Goal: Browse casually: Explore the website without a specific task or goal

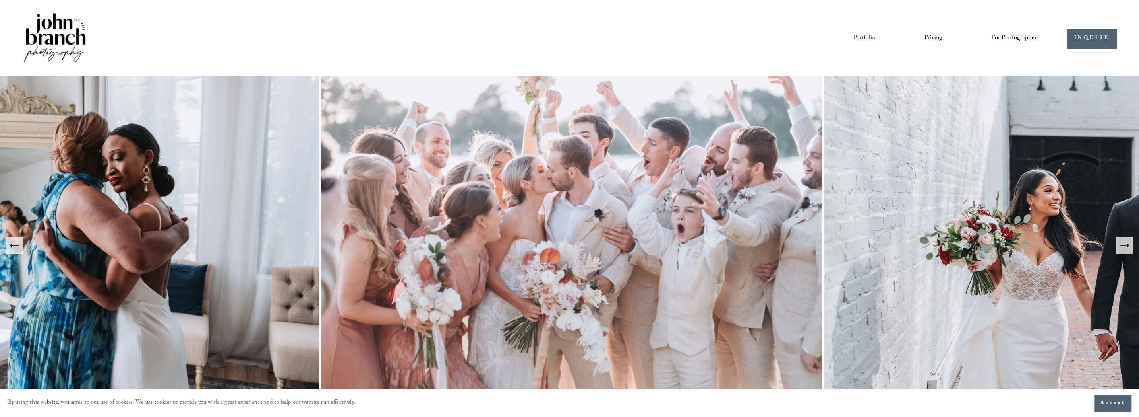
click at [876, 39] on nav "Portfolio Pricing For Photographers Presets Education Courses Blog" at bounding box center [946, 38] width 186 height 14
click at [864, 40] on link "Portfolio" at bounding box center [864, 38] width 22 height 14
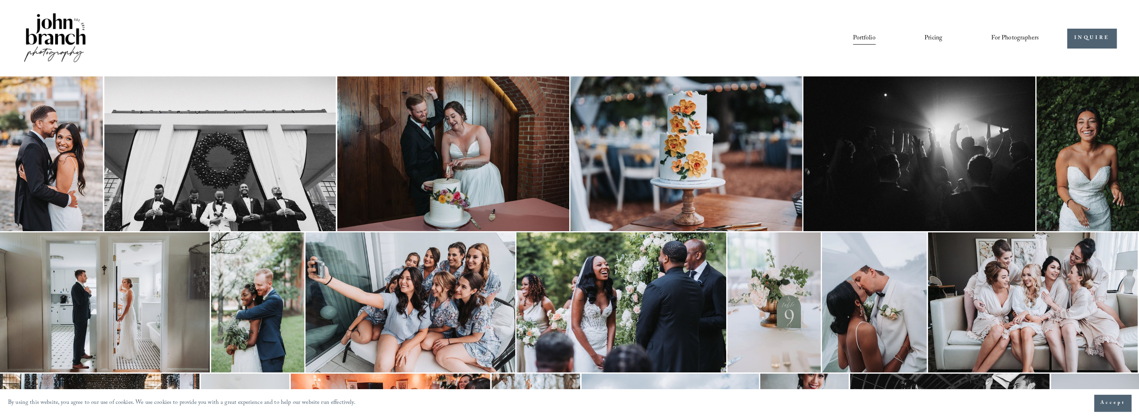
click at [930, 39] on link "Pricing" at bounding box center [934, 38] width 18 height 14
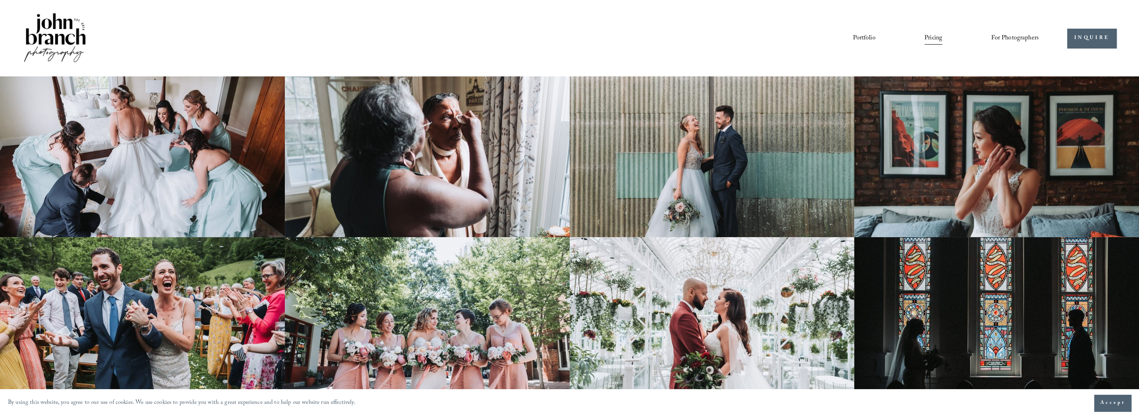
click at [1004, 37] on span "For Photographers" at bounding box center [1016, 38] width 48 height 12
click at [1033, 38] on span "For Photographers" at bounding box center [1016, 38] width 48 height 12
click at [1086, 38] on link "INQUIRE" at bounding box center [1092, 38] width 49 height 19
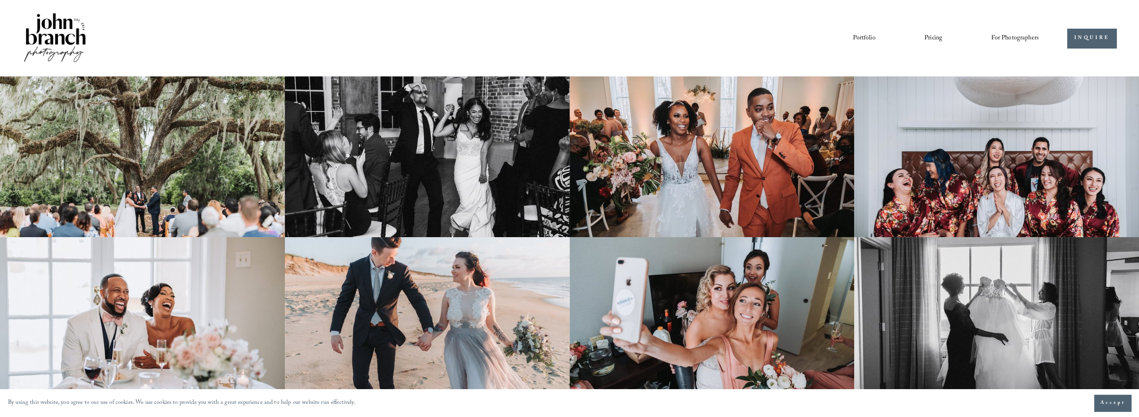
click at [67, 23] on img at bounding box center [55, 39] width 64 height 54
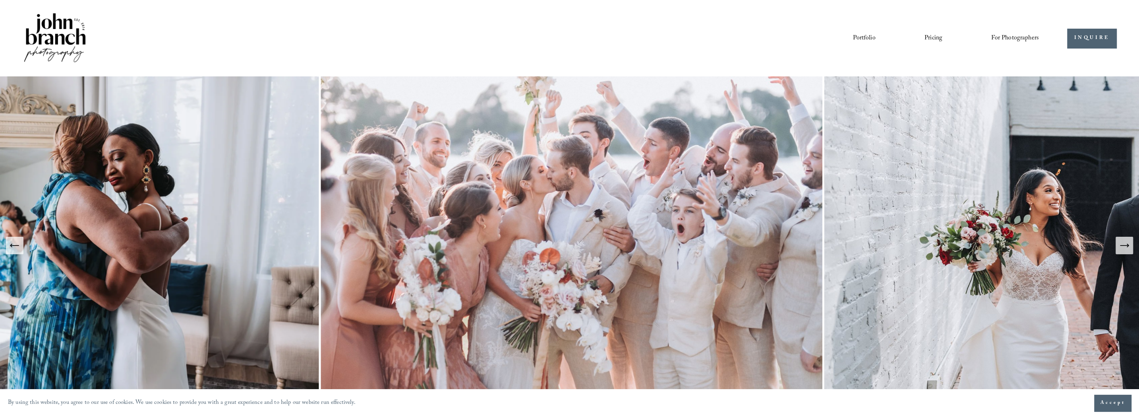
click at [1125, 245] on icon "Next Slide" at bounding box center [1124, 245] width 8 height 0
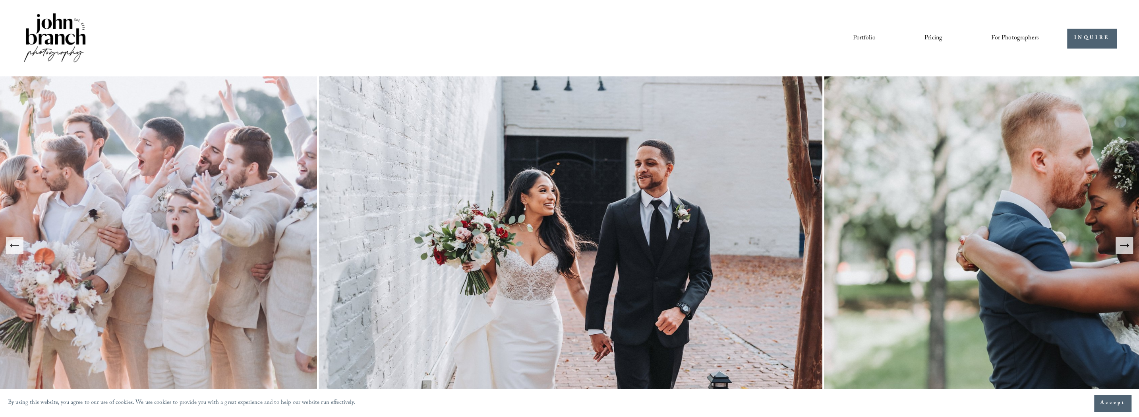
click at [1123, 244] on icon "Next Slide" at bounding box center [1124, 245] width 11 height 11
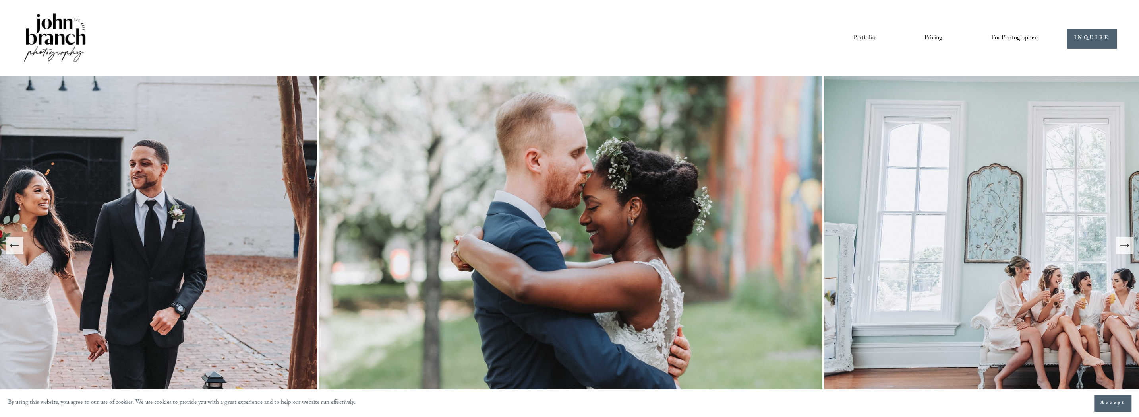
click at [1124, 246] on icon "Next Slide" at bounding box center [1124, 245] width 11 height 11
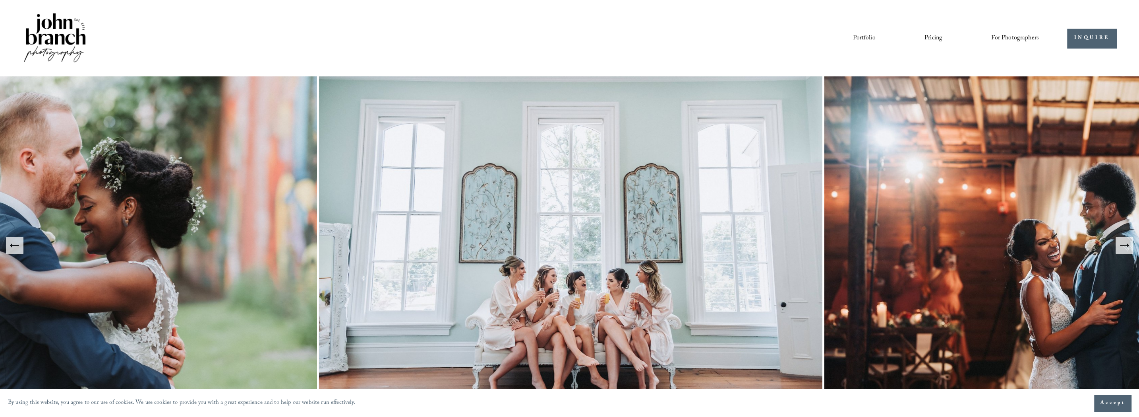
click at [1124, 246] on icon "Next Slide" at bounding box center [1124, 245] width 11 height 11
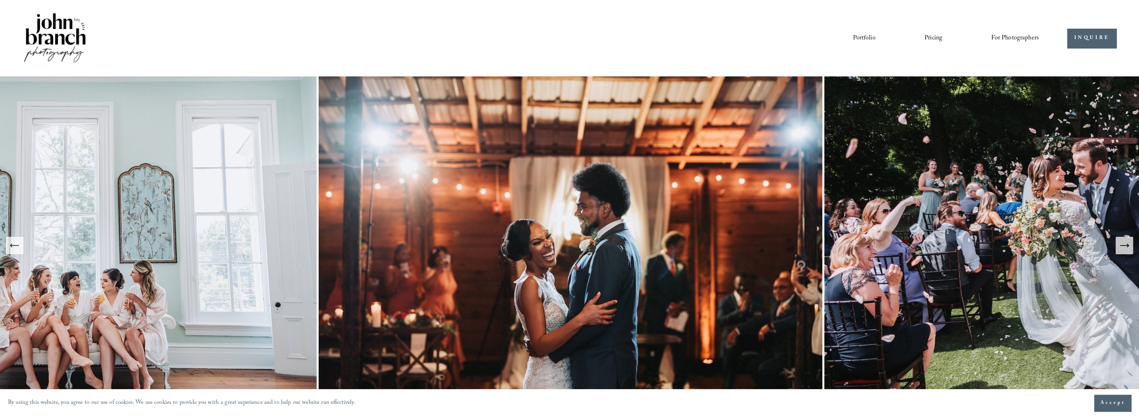
click at [864, 37] on link "Portfolio" at bounding box center [864, 38] width 22 height 14
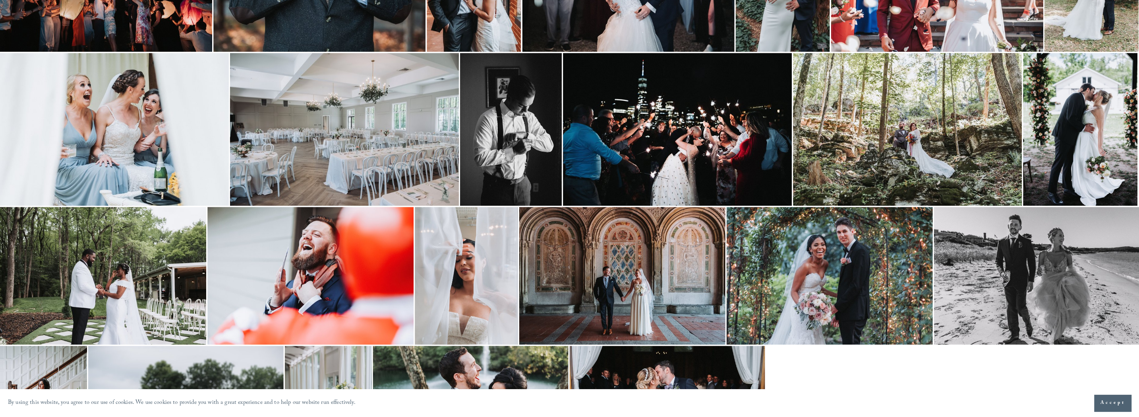
scroll to position [975, 0]
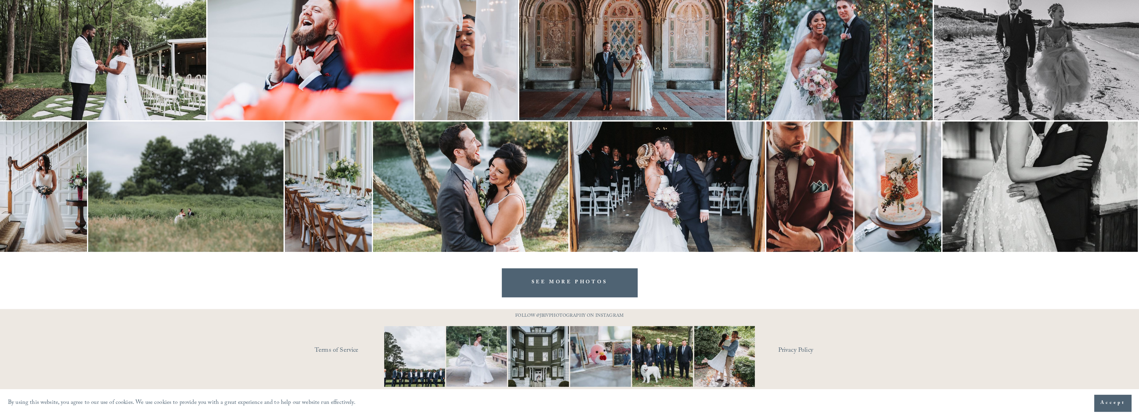
click at [560, 276] on link "SEE MORE PHOTOS" at bounding box center [570, 282] width 136 height 28
